Goal: Complete application form

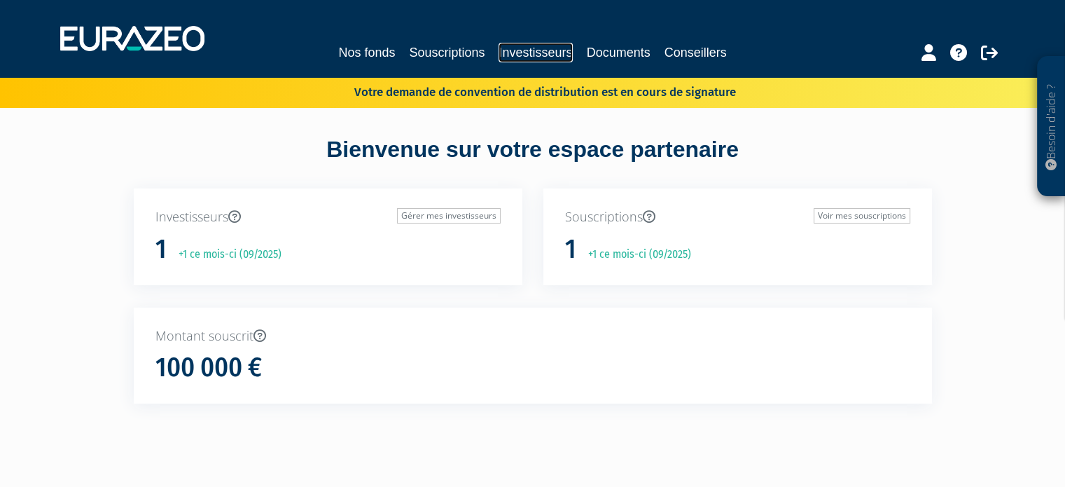
click at [524, 50] on link "Investisseurs" at bounding box center [536, 53] width 74 height 20
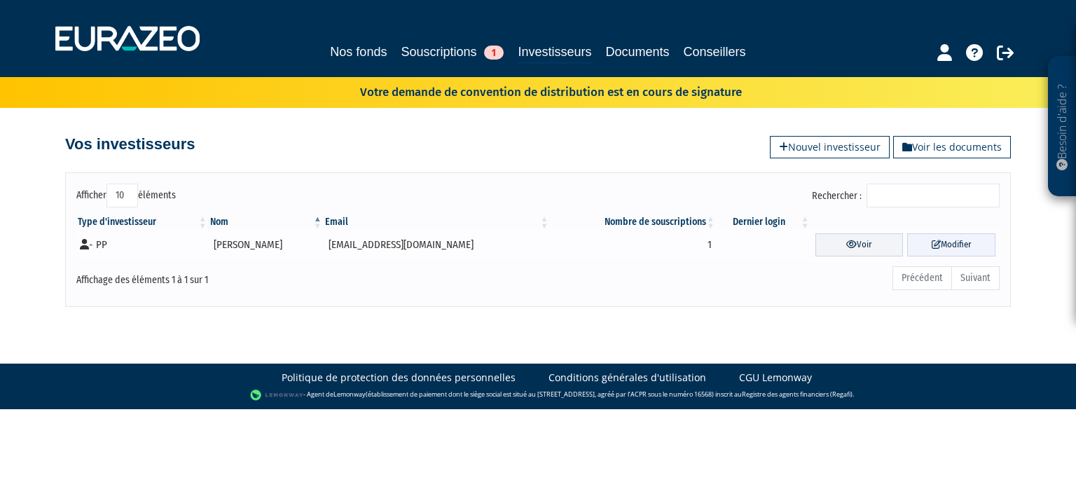
click at [945, 242] on link "Modifier" at bounding box center [951, 244] width 88 height 23
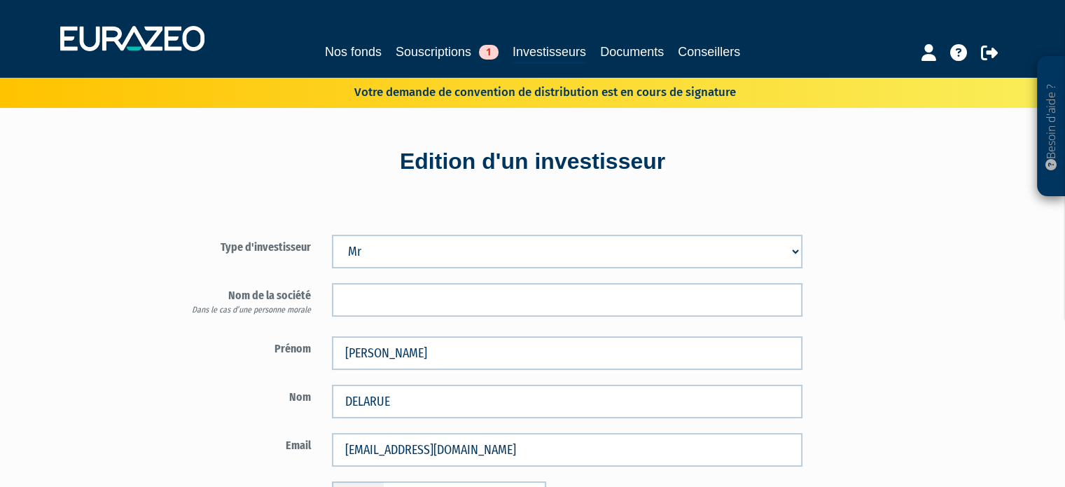
type input "6 50 22 77 58"
click at [440, 51] on link "Souscriptions 1" at bounding box center [447, 52] width 103 height 20
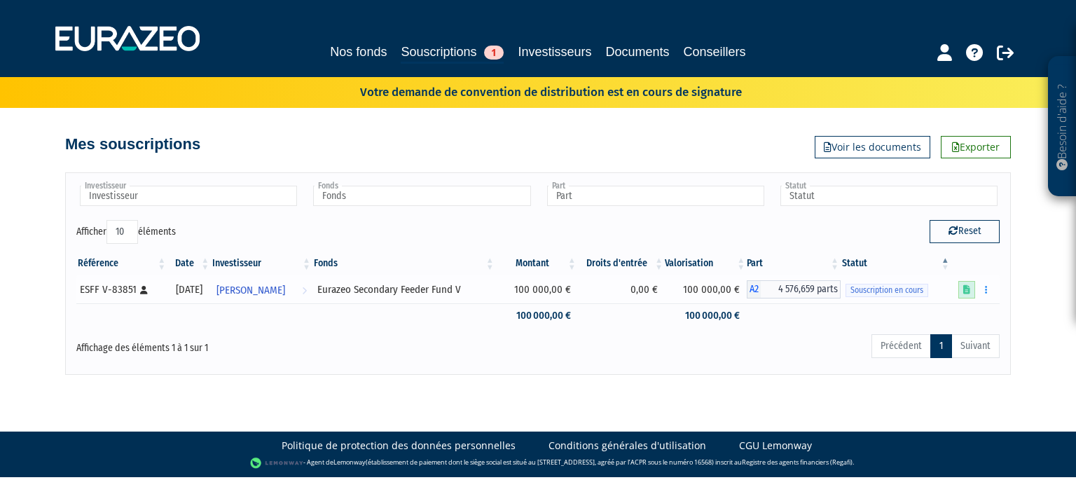
click at [969, 293] on icon at bounding box center [966, 289] width 7 height 9
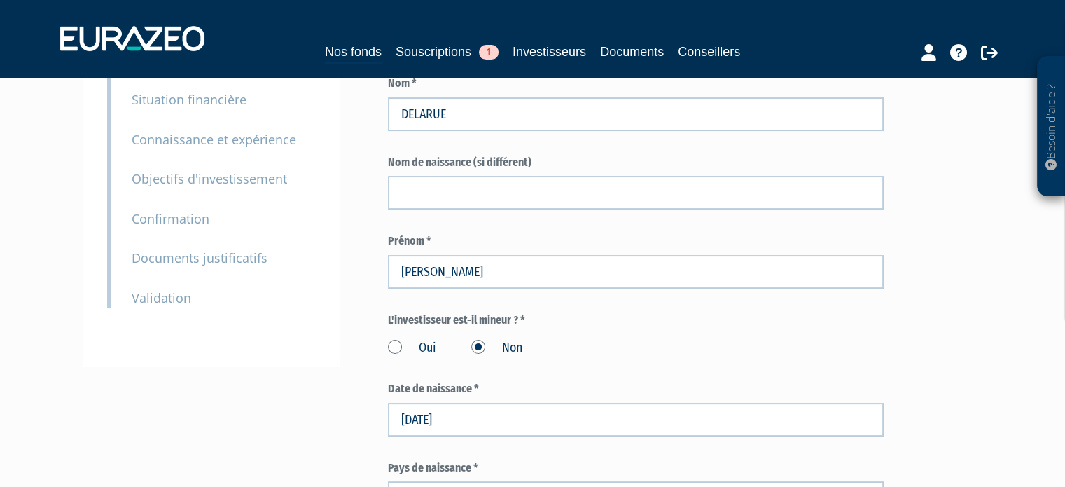
scroll to position [280, 0]
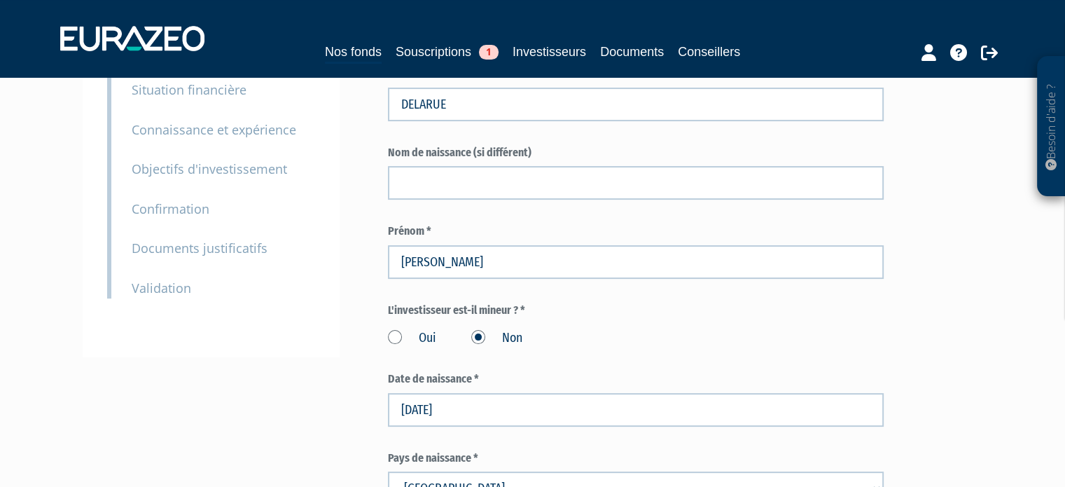
click at [151, 288] on small "Validation" at bounding box center [162, 287] width 60 height 17
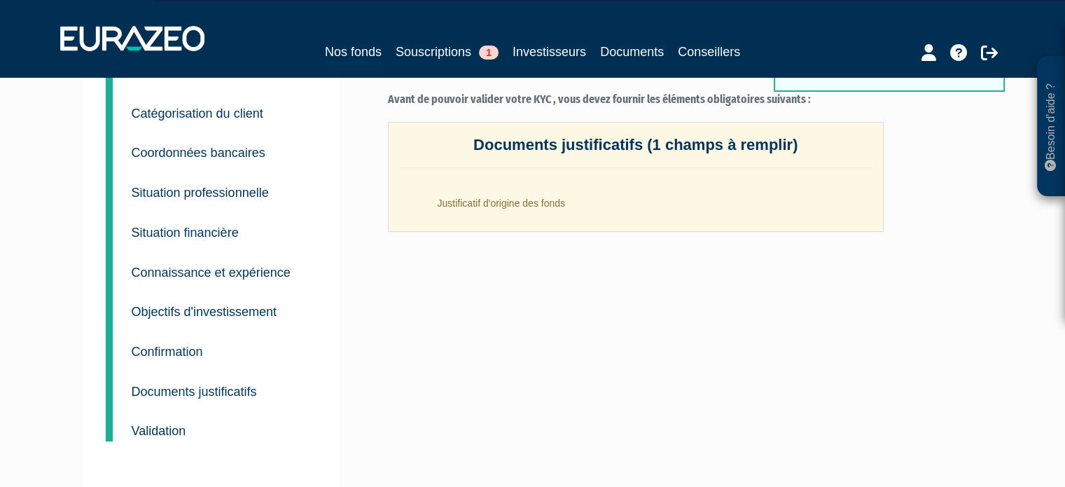
scroll to position [140, 0]
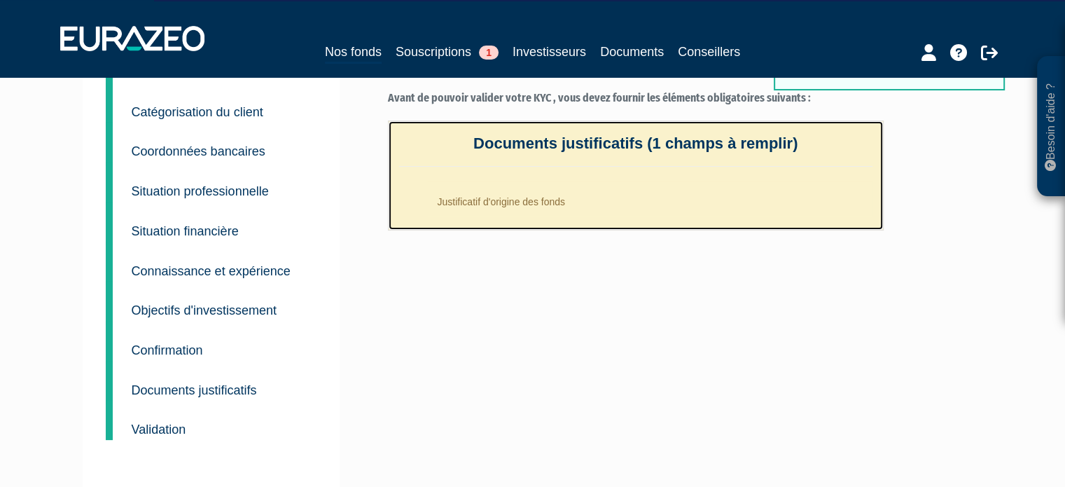
click at [476, 186] on li "Justificatif d'origine des fonds" at bounding box center [649, 198] width 445 height 35
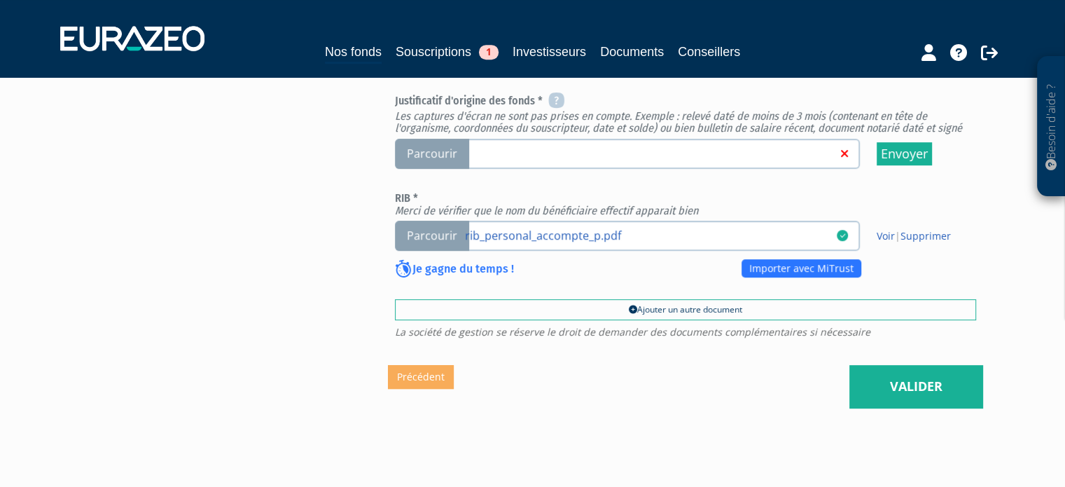
scroll to position [535, 0]
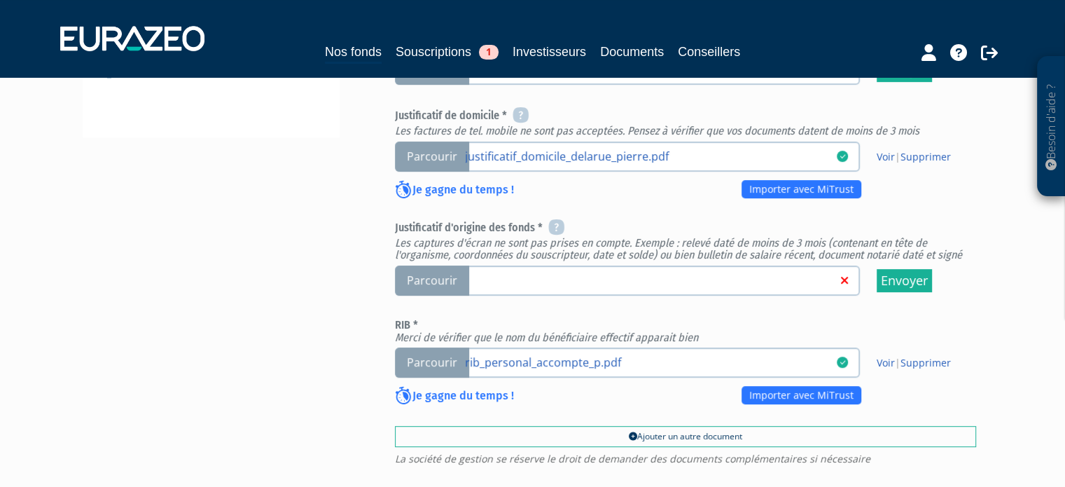
click at [434, 296] on span "Parcourir" at bounding box center [432, 280] width 74 height 30
click at [0, 0] on input "Parcourir" at bounding box center [0, 0] width 0 height 0
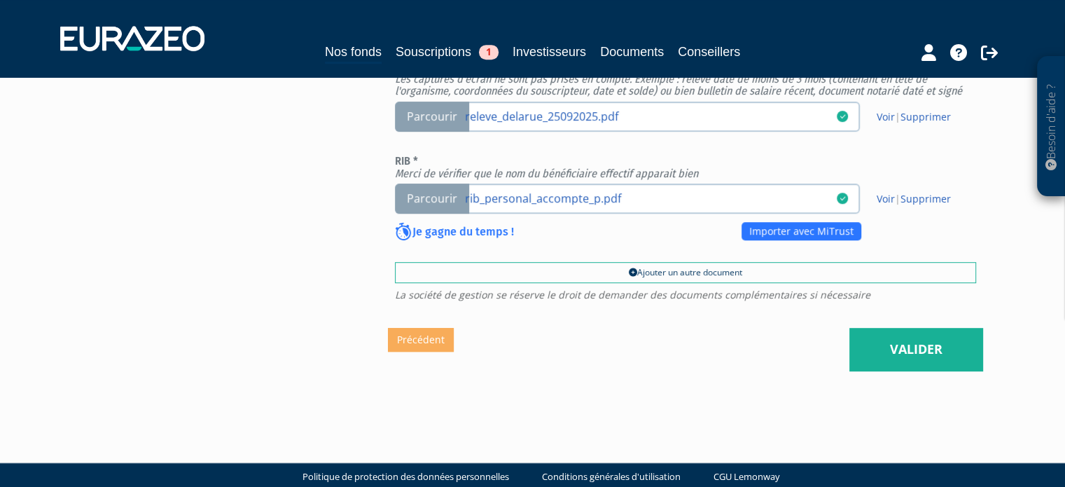
scroll to position [700, 0]
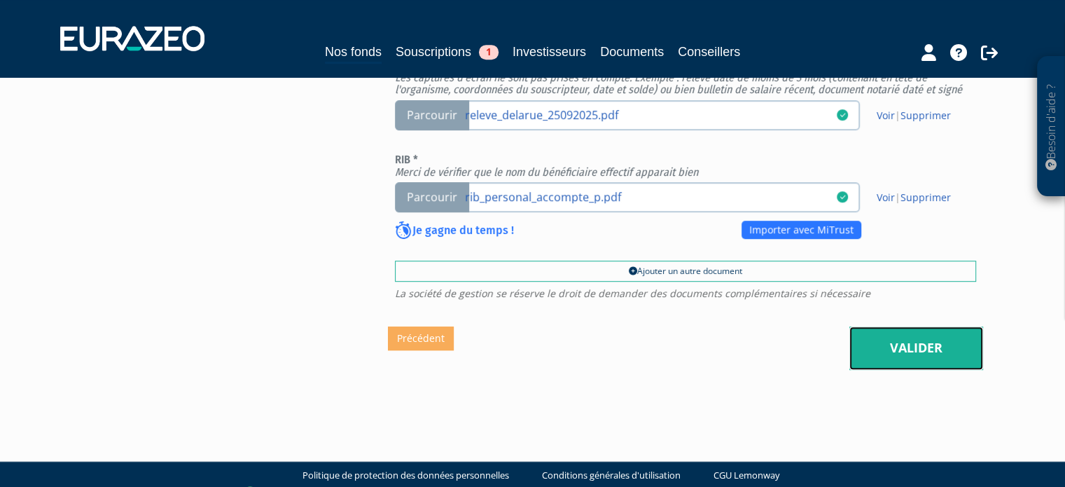
click at [904, 369] on link "Valider" at bounding box center [917, 347] width 134 height 43
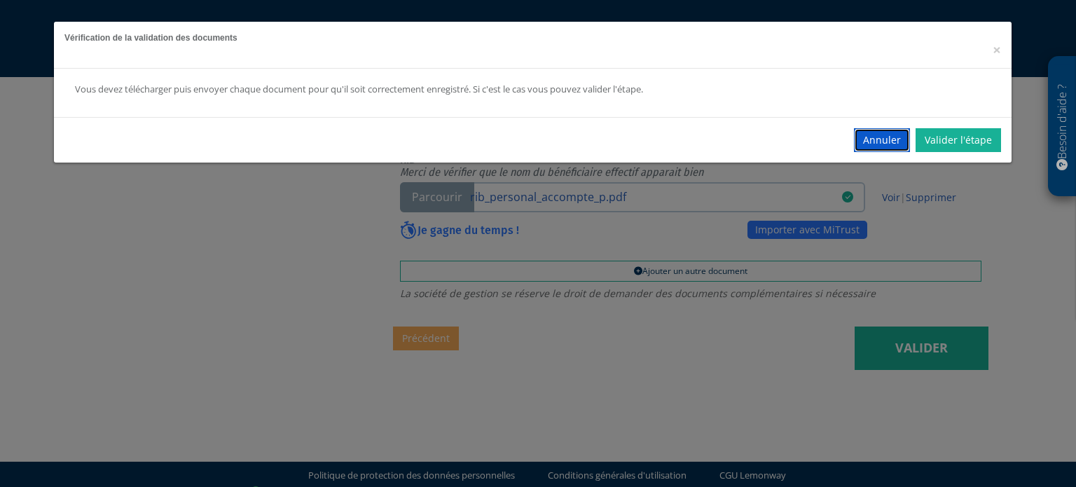
click at [871, 139] on button "Annuler" at bounding box center [882, 140] width 56 height 24
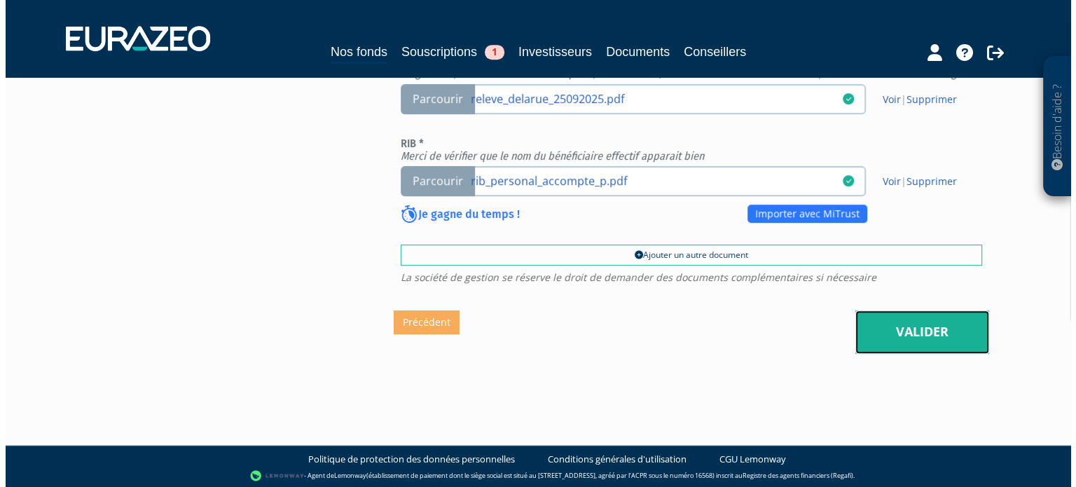
scroll to position [745, 0]
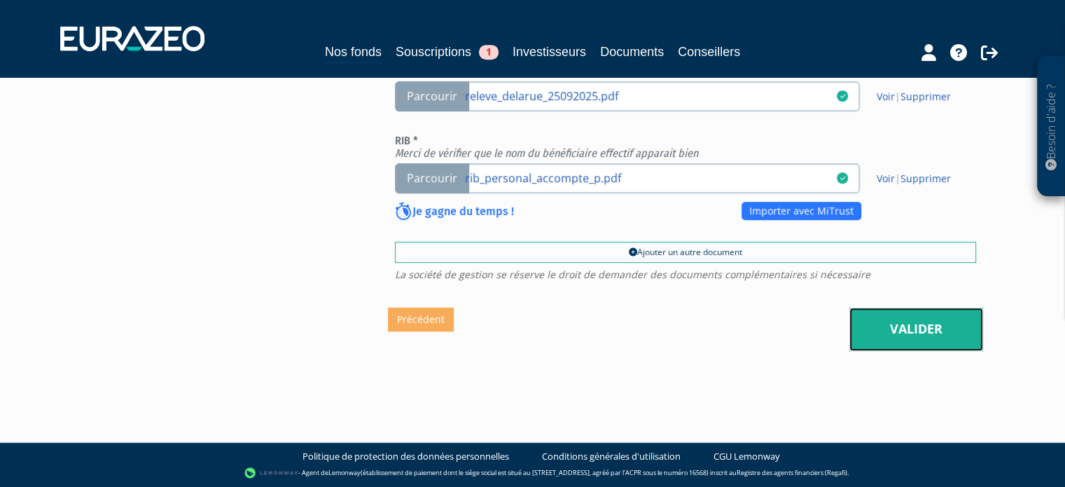
click at [877, 323] on link "Valider" at bounding box center [917, 328] width 134 height 43
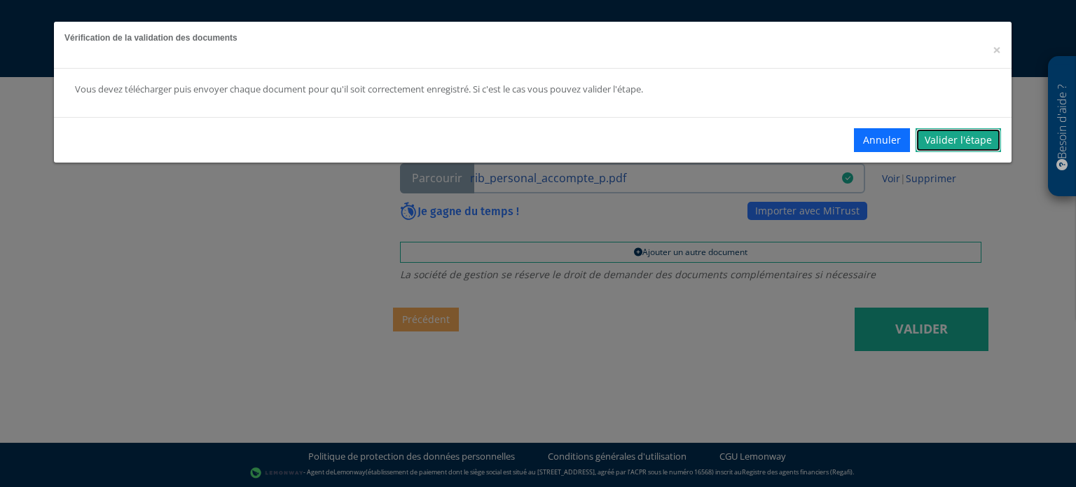
click at [960, 140] on link "Valider l'étape" at bounding box center [957, 140] width 85 height 24
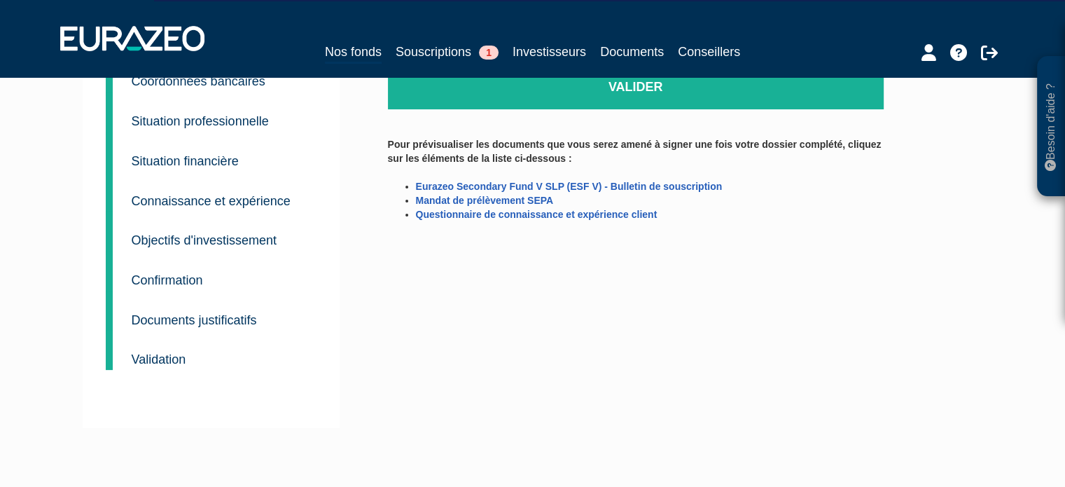
scroll to position [70, 0]
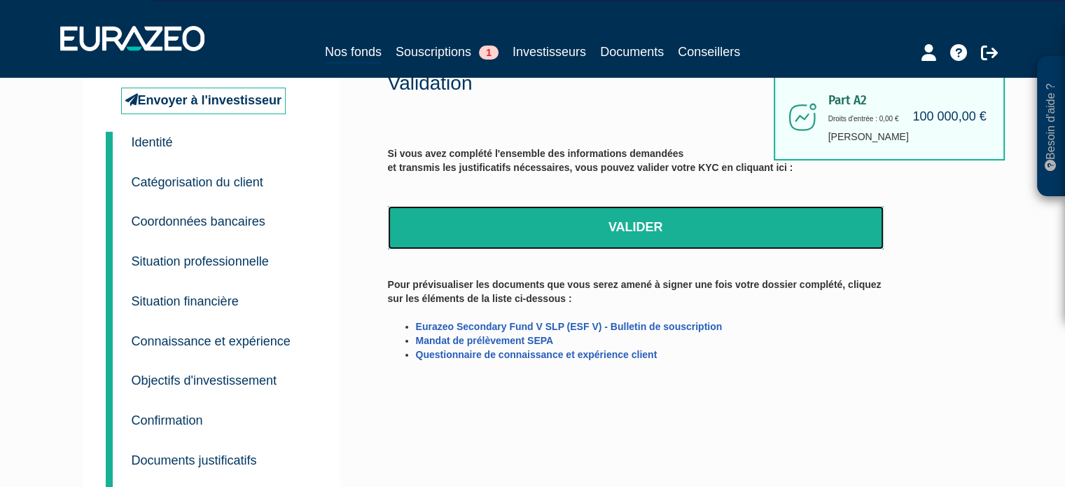
drag, startPoint x: 602, startPoint y: 226, endPoint x: 594, endPoint y: 48, distance: 178.1
click at [602, 226] on link "Valider" at bounding box center [636, 227] width 496 height 43
